Goal: Navigation & Orientation: Find specific page/section

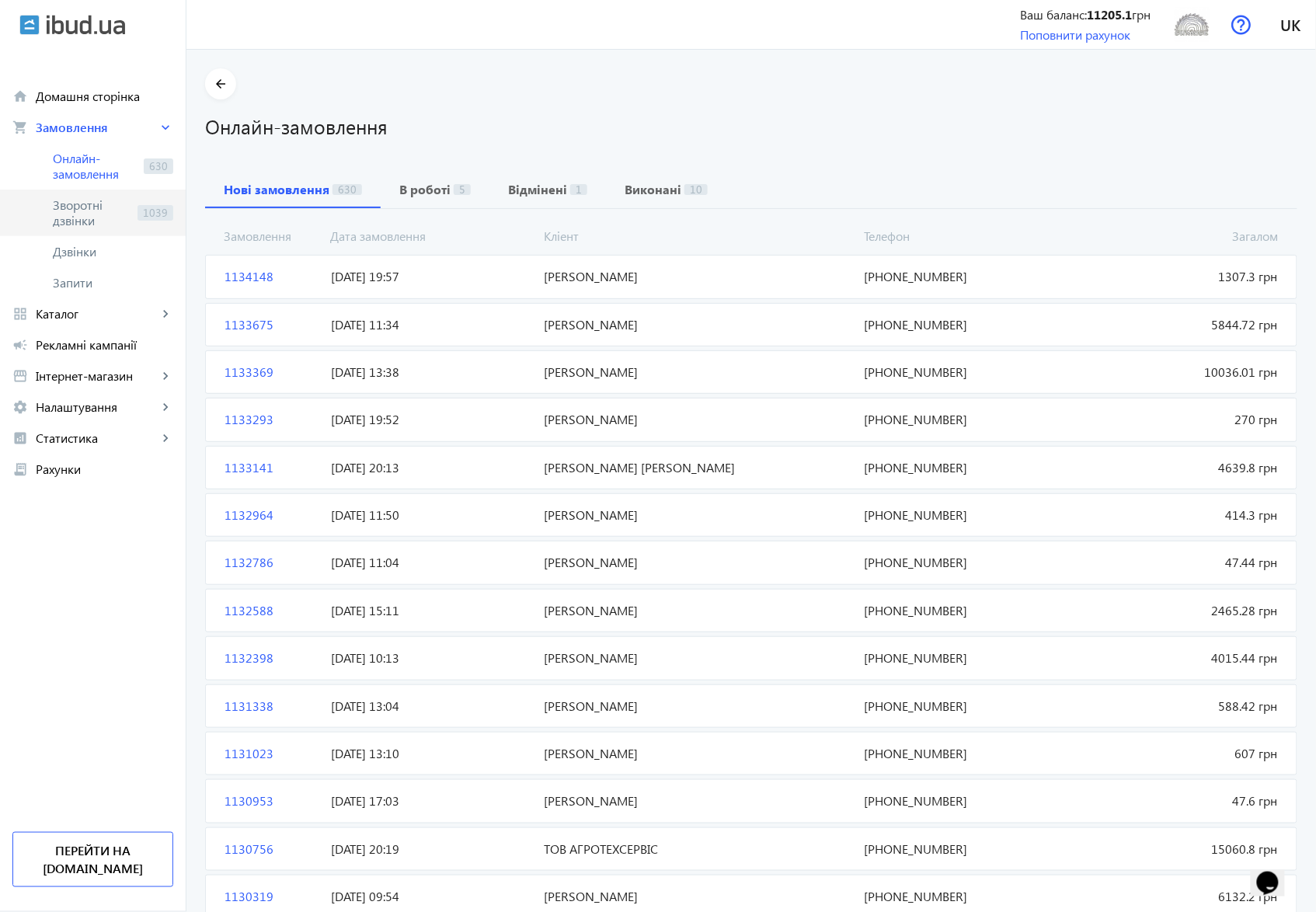
click at [76, 218] on span "Зворотні дзвінки" at bounding box center [91, 213] width 78 height 31
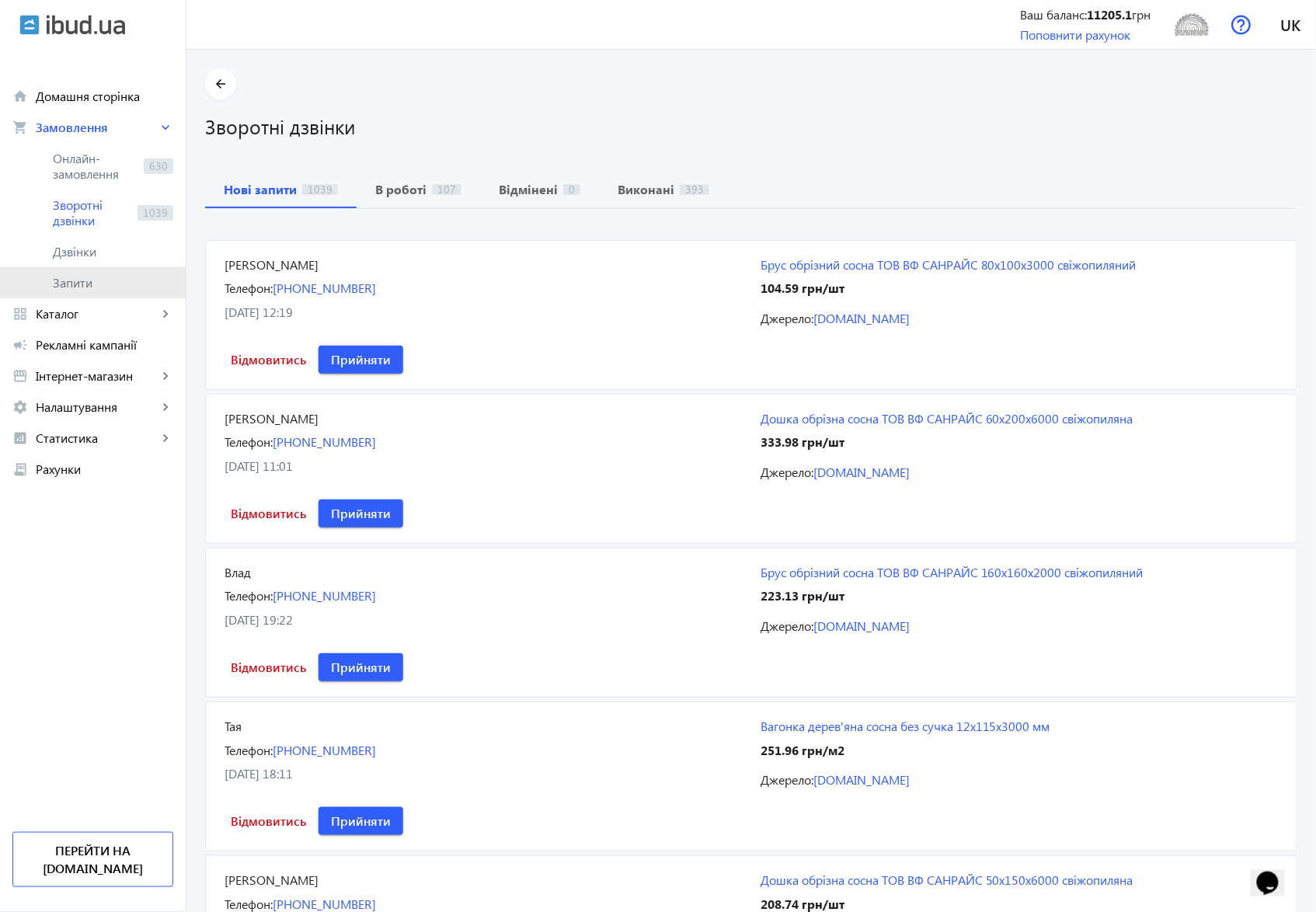
click at [80, 286] on span "Запити" at bounding box center [113, 282] width 120 height 16
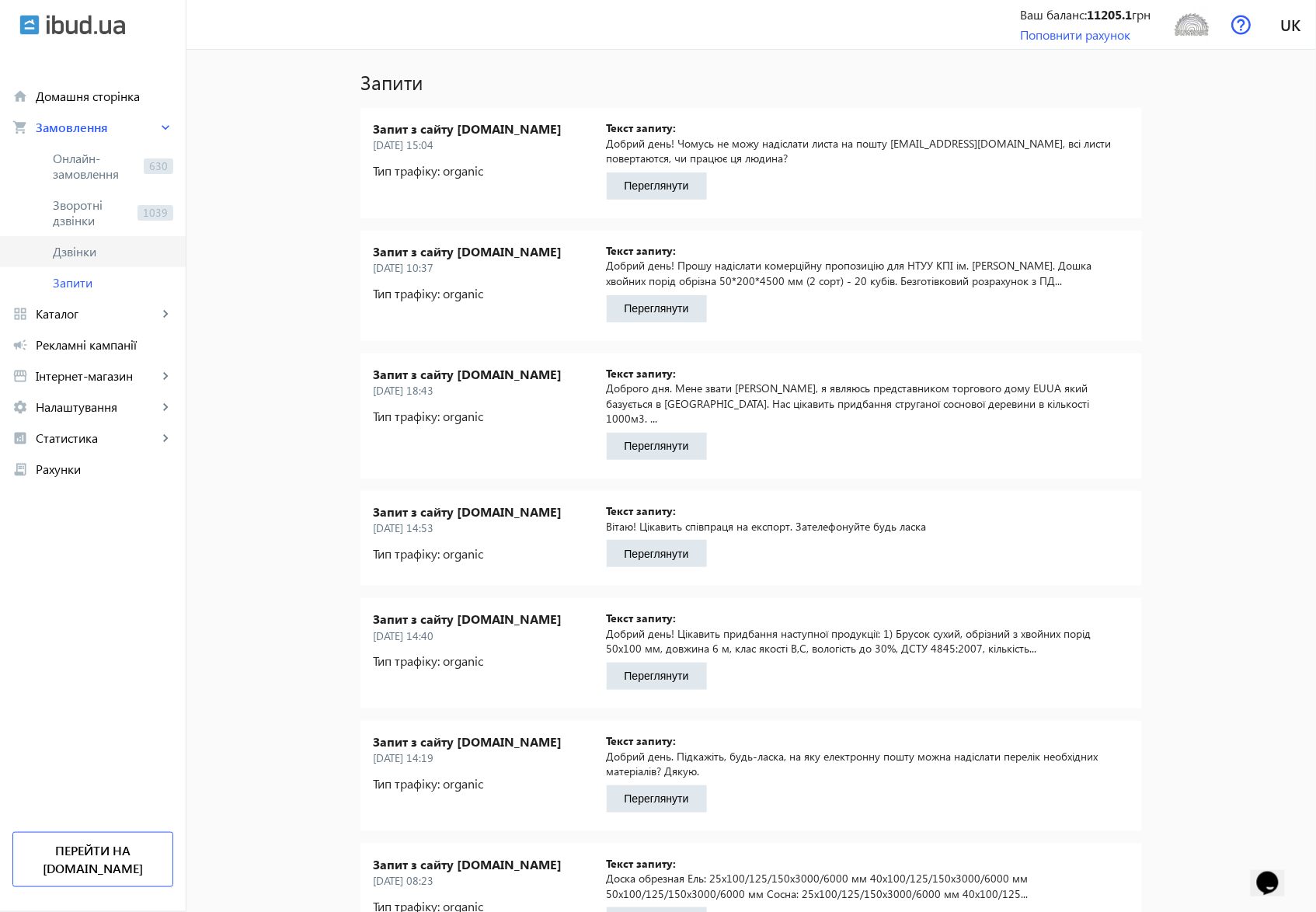
click at [76, 252] on span "Дзвінки" at bounding box center [113, 251] width 120 height 16
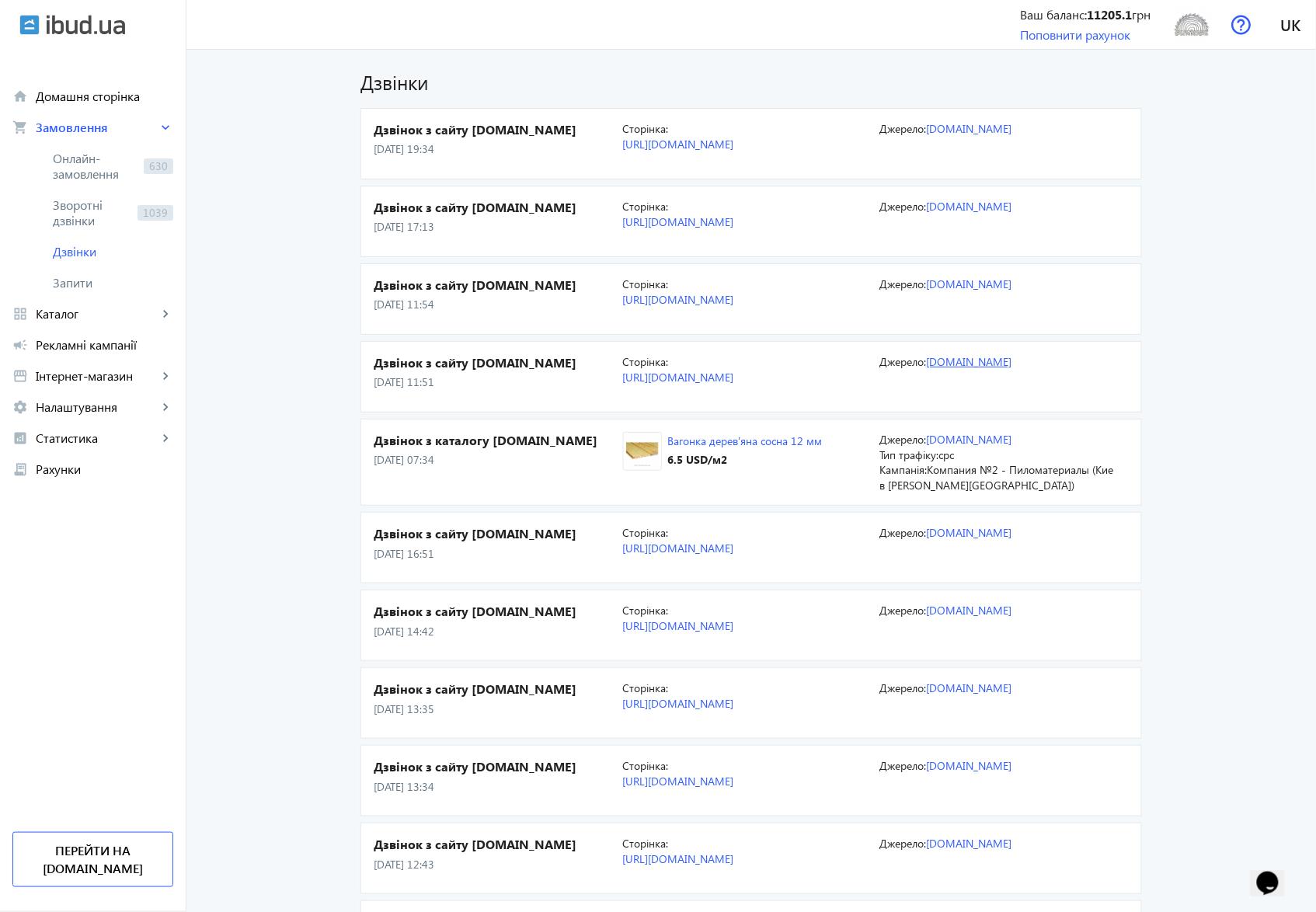
click at [956, 369] on link "[DOMAIN_NAME]" at bounding box center [969, 362] width 86 height 15
click at [66, 157] on span "Онлайн-замовлення" at bounding box center [95, 166] width 85 height 31
